Goal: Information Seeking & Learning: Learn about a topic

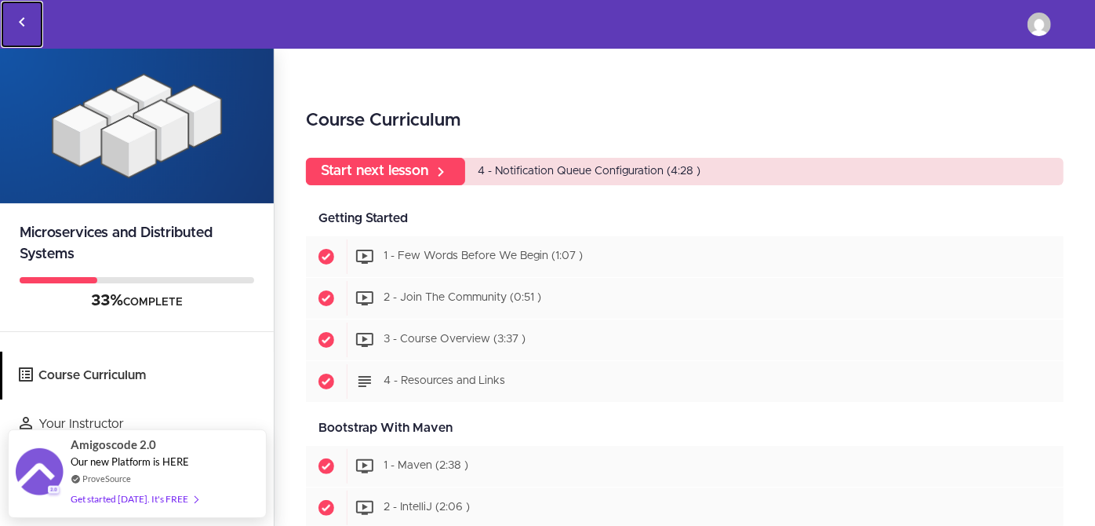
click at [27, 17] on icon "Back to courses" at bounding box center [22, 22] width 19 height 19
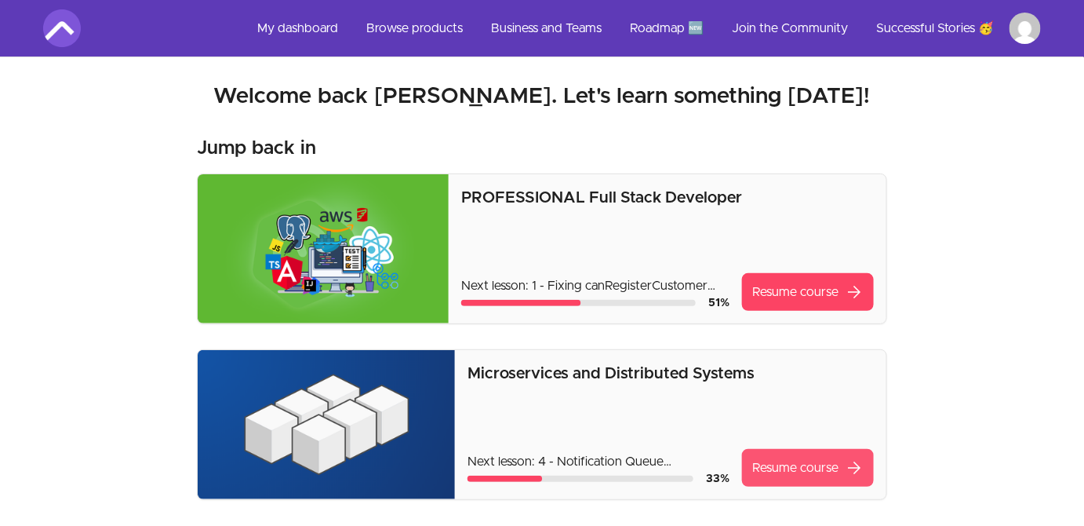
click at [811, 471] on link "Resume course arrow_forward" at bounding box center [808, 468] width 132 height 38
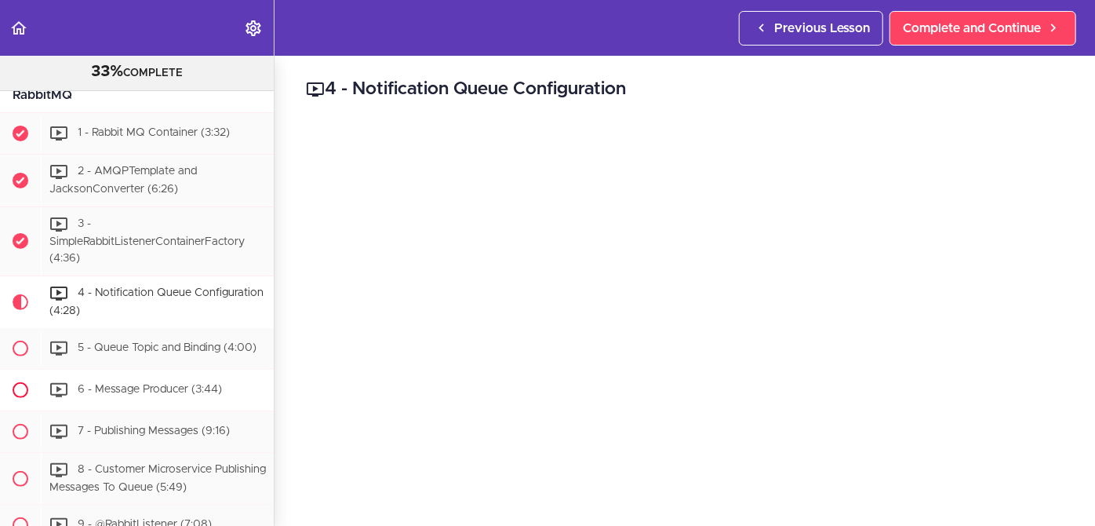
scroll to position [3124, 0]
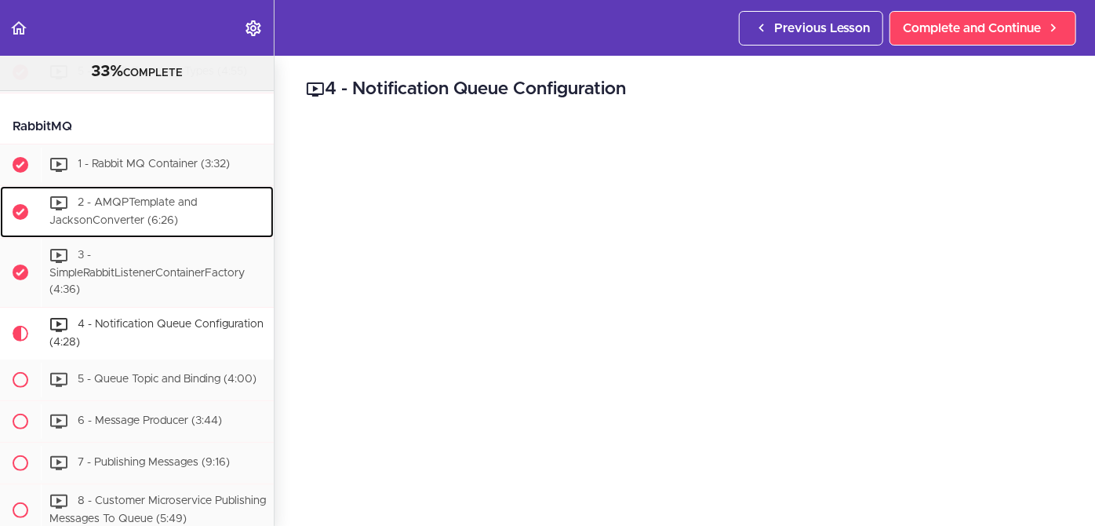
click at [144, 224] on div "2 - AMQPTemplate and JacksonConverter (6:26)" at bounding box center [157, 212] width 233 height 52
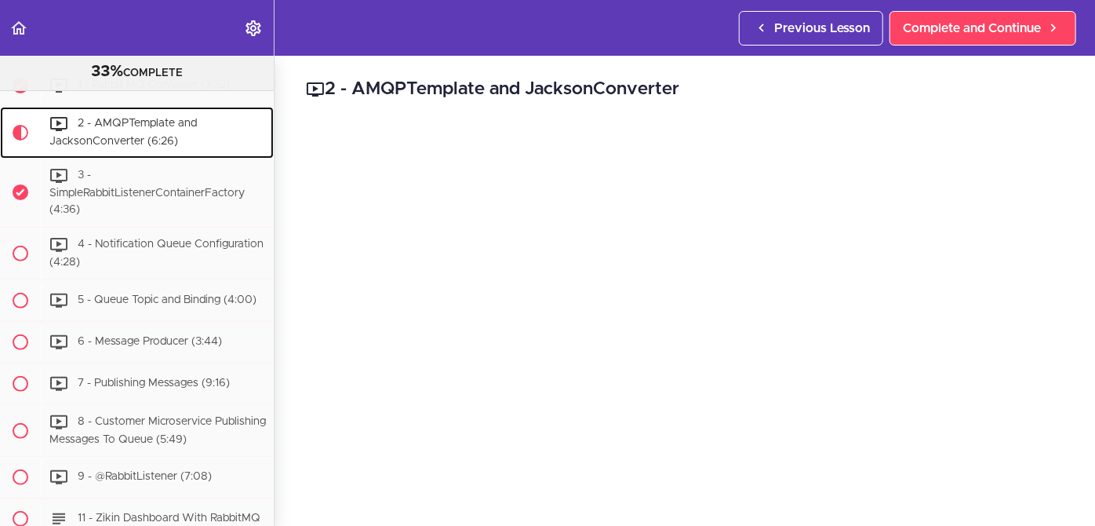
scroll to position [3210, 0]
